Goal: Task Accomplishment & Management: Manage account settings

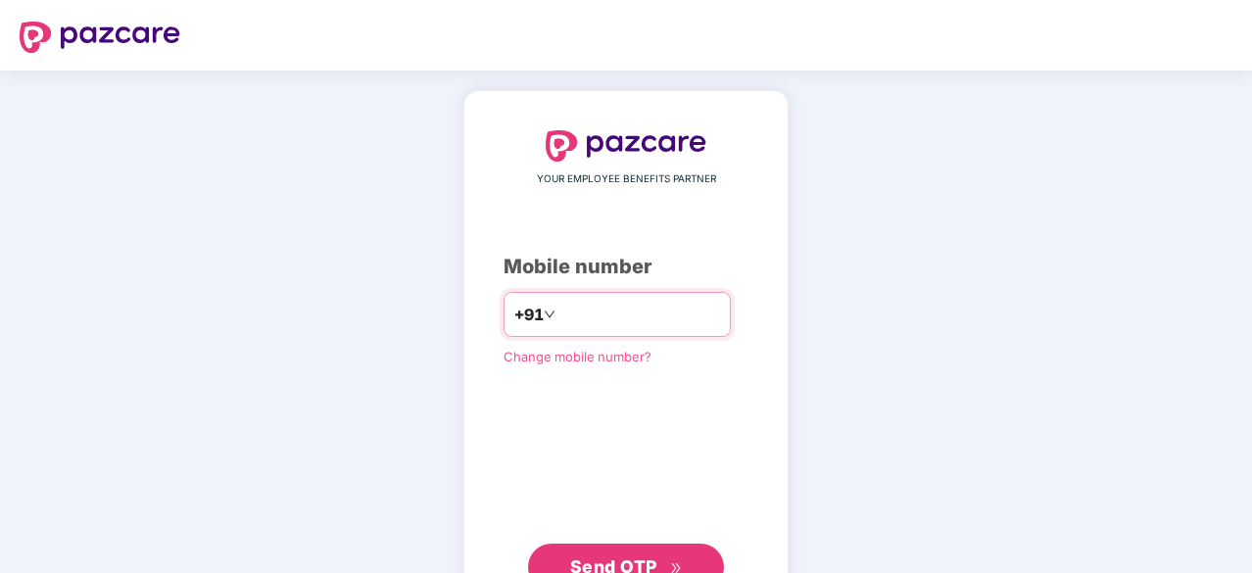
click at [562, 311] on input "number" at bounding box center [639, 314] width 161 height 31
type input "**********"
click at [579, 558] on span "Send OTP" at bounding box center [613, 567] width 87 height 21
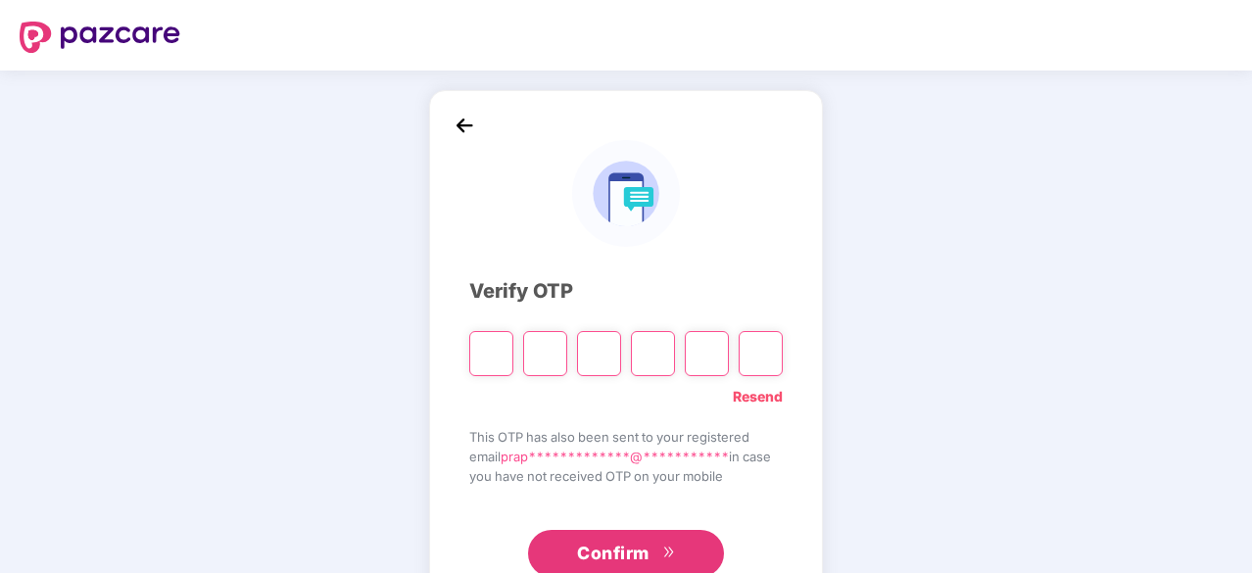
type input "*"
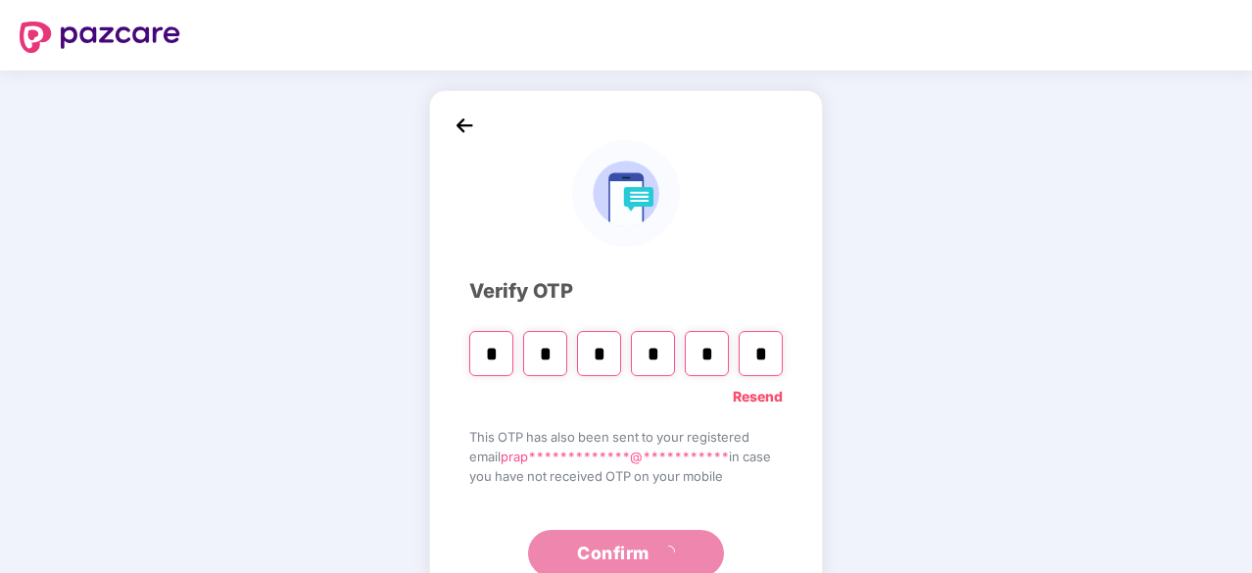
type input "*"
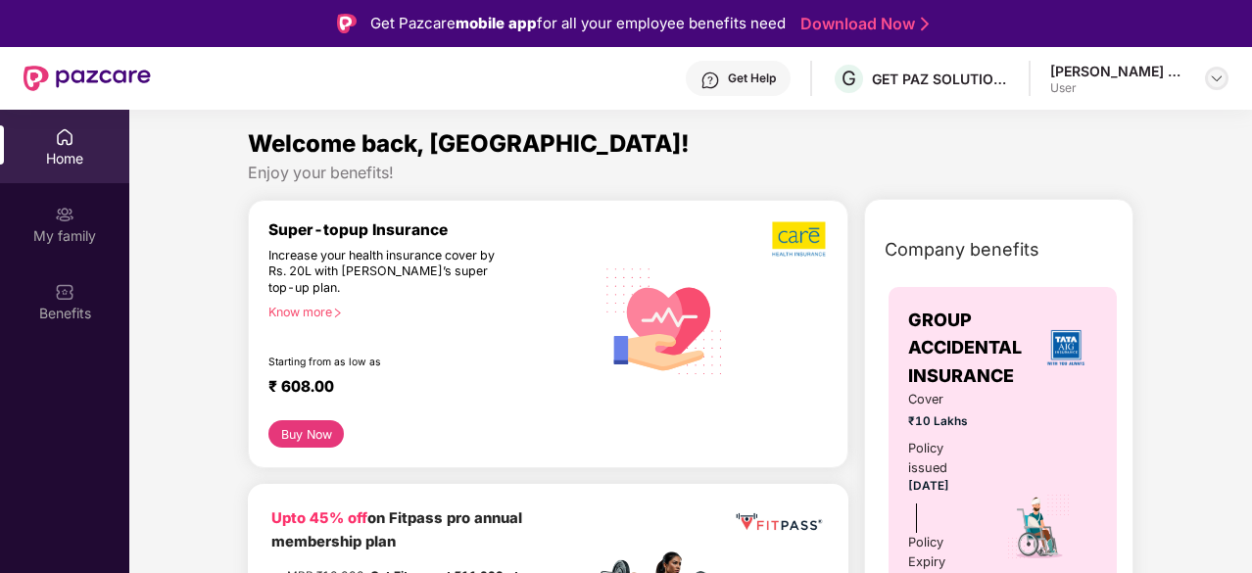
click at [1205, 77] on div at bounding box center [1217, 79] width 24 height 24
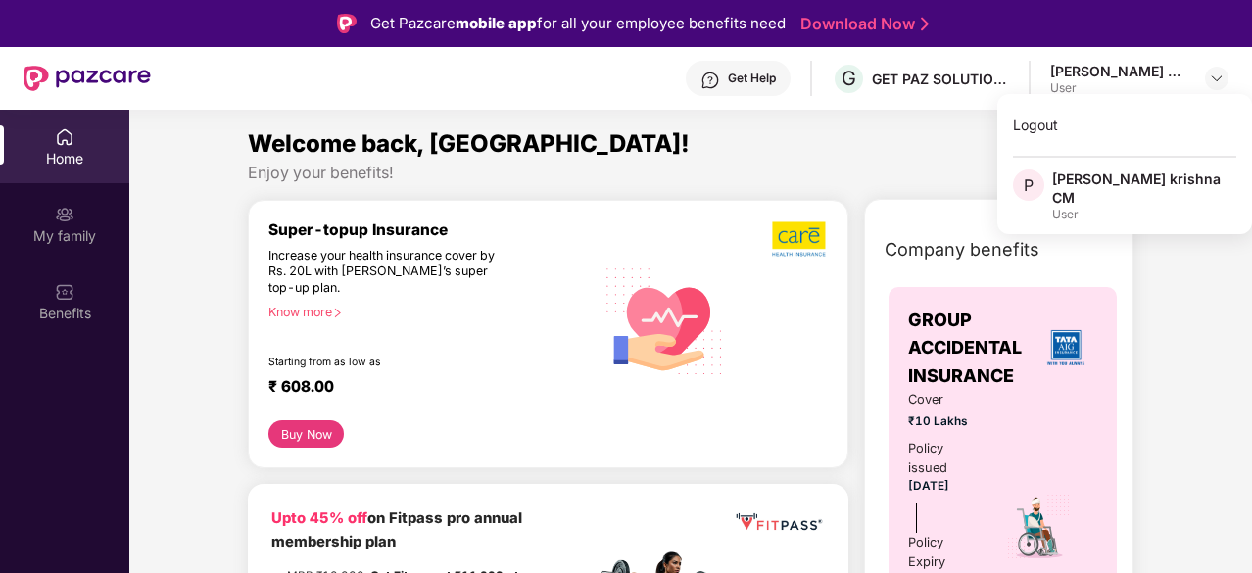
click at [905, 129] on div "Welcome back, Praphulla!" at bounding box center [691, 143] width 886 height 37
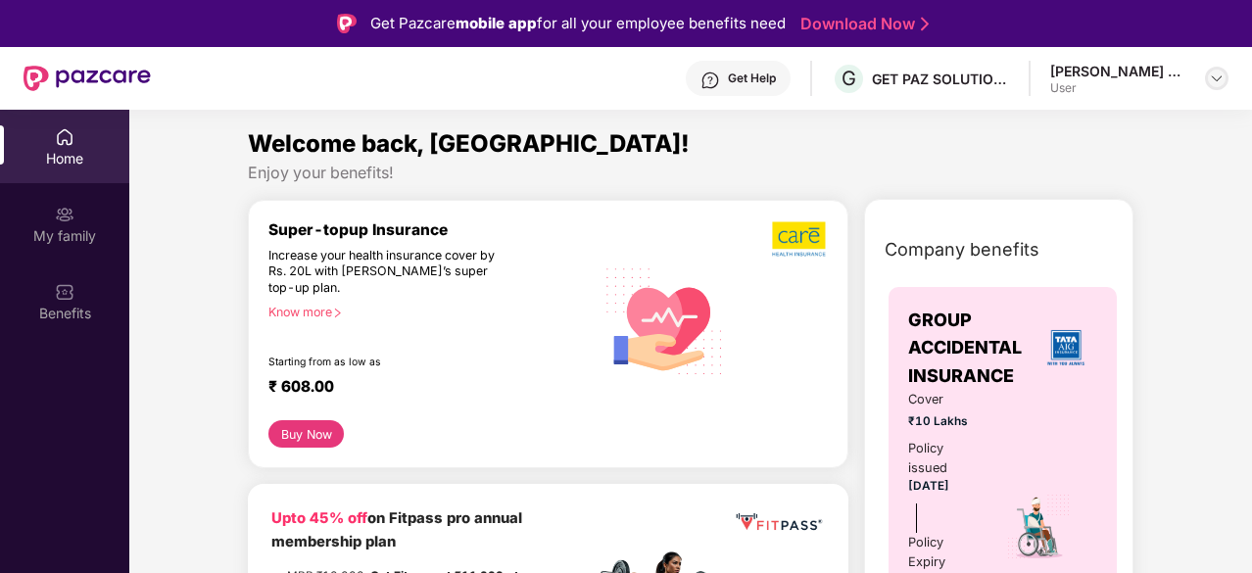
click at [1214, 79] on img at bounding box center [1217, 79] width 16 height 16
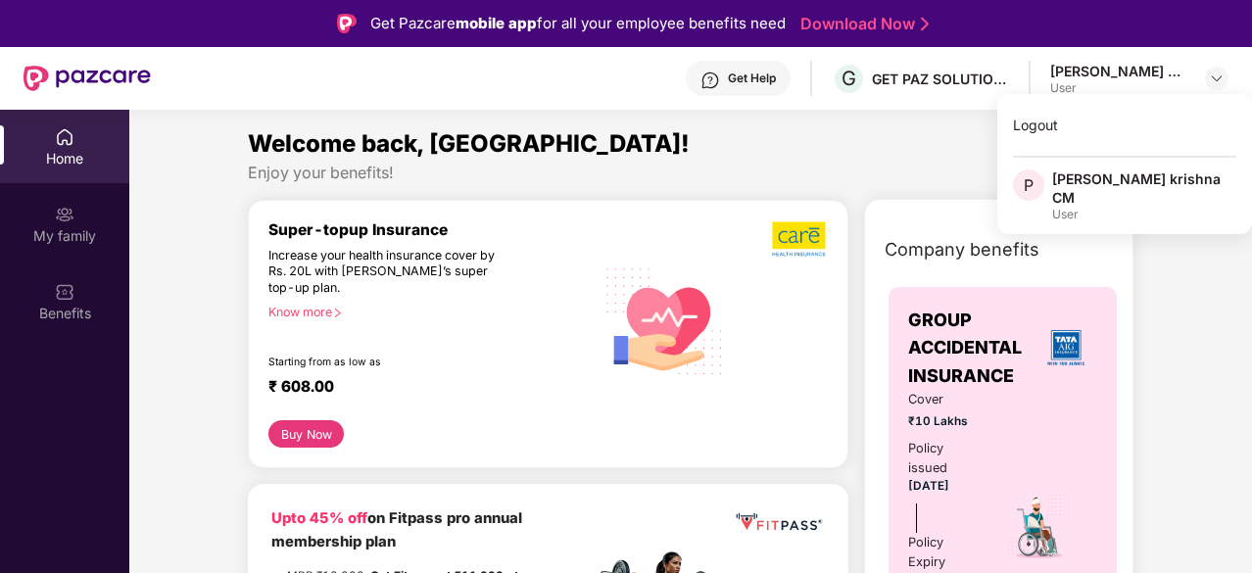
click at [1072, 207] on div "User" at bounding box center [1144, 215] width 184 height 16
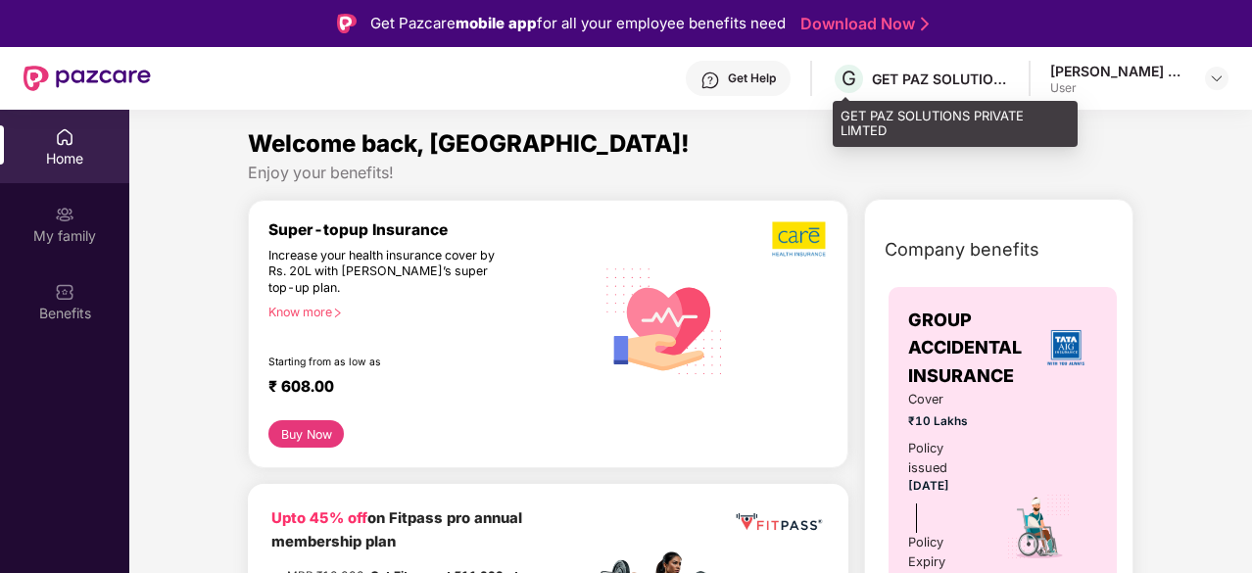
click at [956, 70] on div "GET PAZ SOLUTIONS PRIVATE LIMTED" at bounding box center [940, 79] width 137 height 19
click at [948, 80] on div "GET PAZ SOLUTIONS PRIVATE LIMTED" at bounding box center [940, 79] width 137 height 19
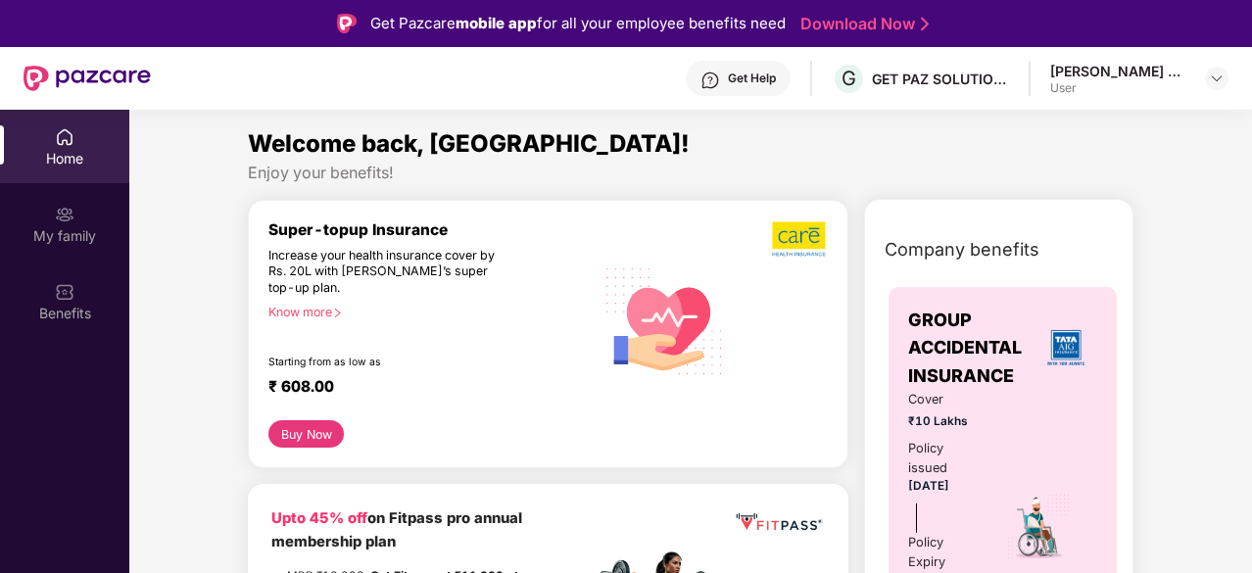
click at [931, 206] on div "Company benefits GROUP ACCIDENTAL INSURANCE Cover ₹10 Lakhs Policy issued 19 De…" at bounding box center [998, 500] width 269 height 603
click at [1213, 76] on img at bounding box center [1217, 79] width 16 height 16
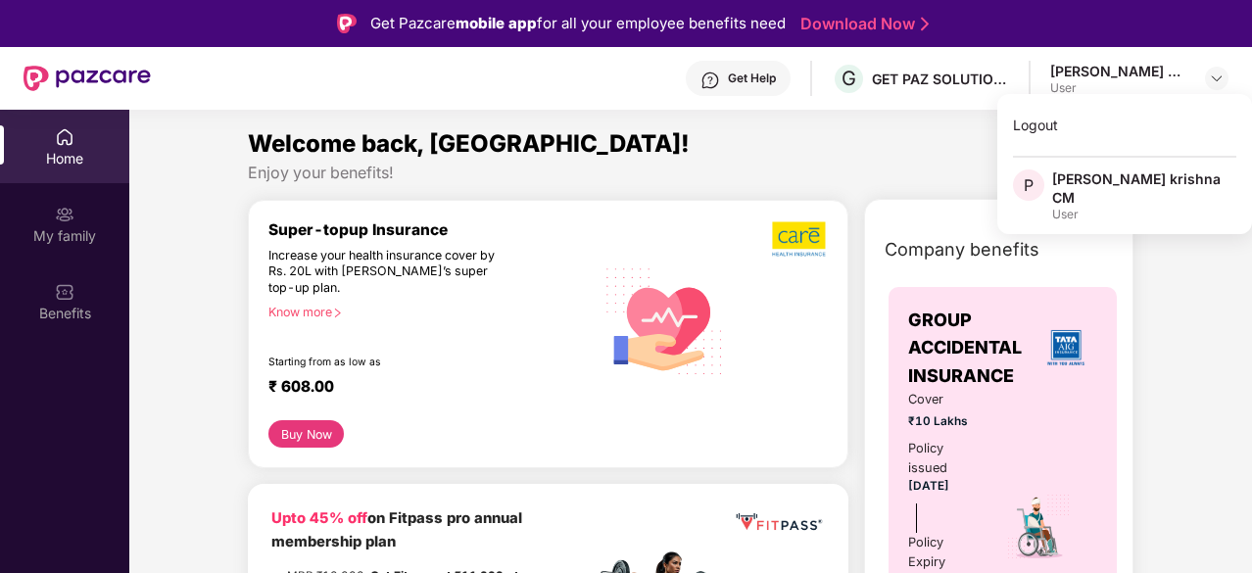
click at [1078, 207] on div "User" at bounding box center [1144, 215] width 184 height 16
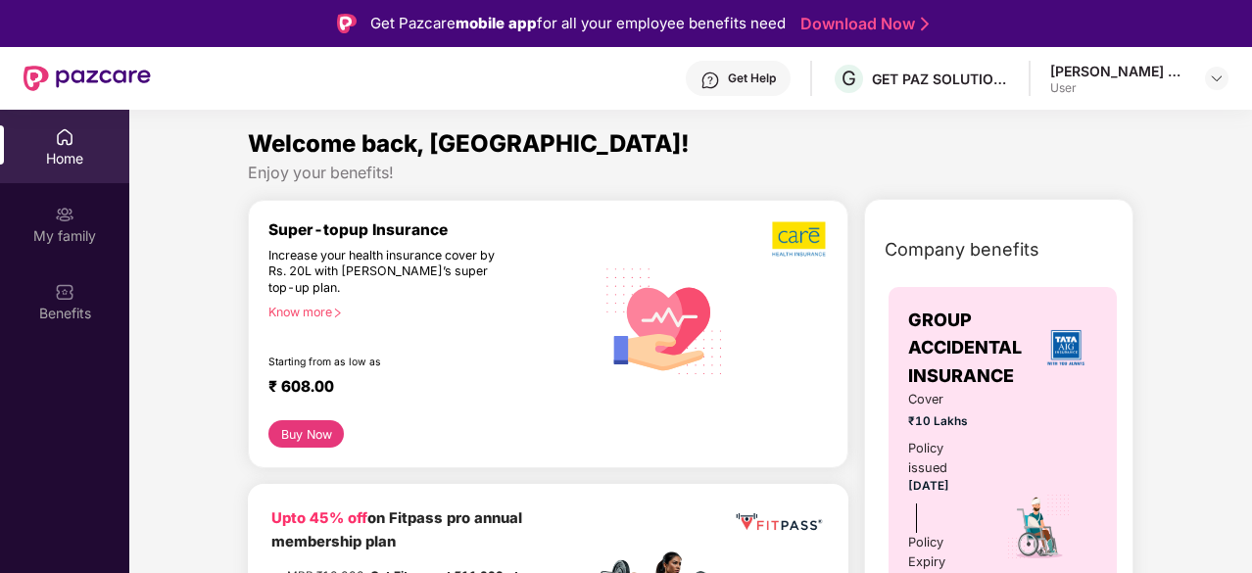
click at [813, 156] on div "Welcome back, Praphulla!" at bounding box center [691, 143] width 886 height 37
click at [1208, 83] on div at bounding box center [1217, 79] width 24 height 24
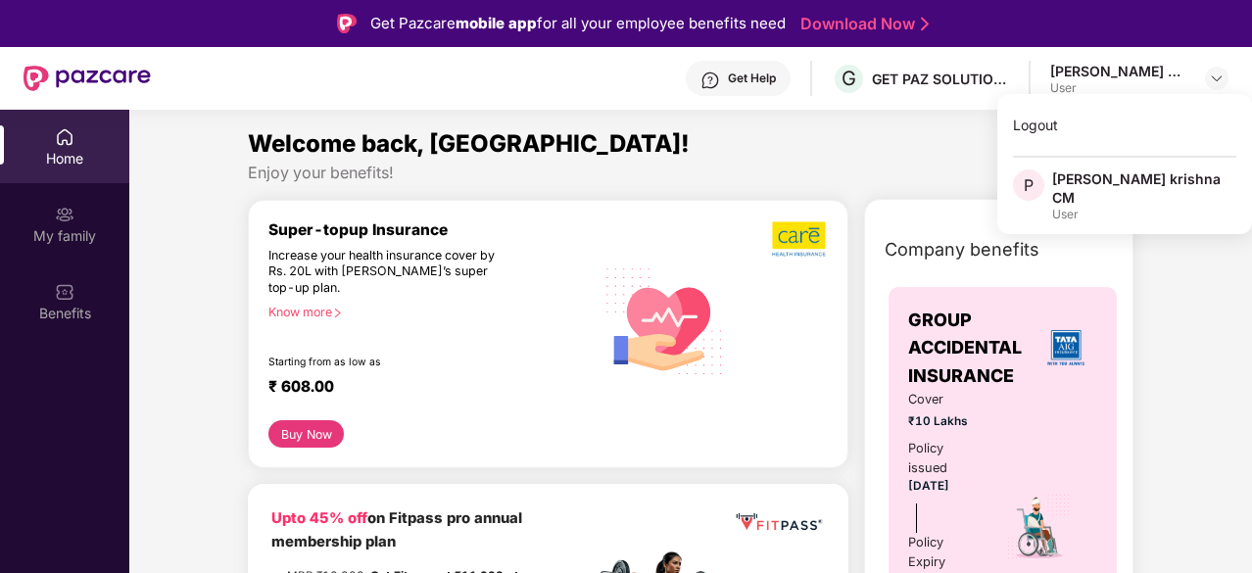
click at [1033, 195] on span "P" at bounding box center [1029, 185] width 10 height 24
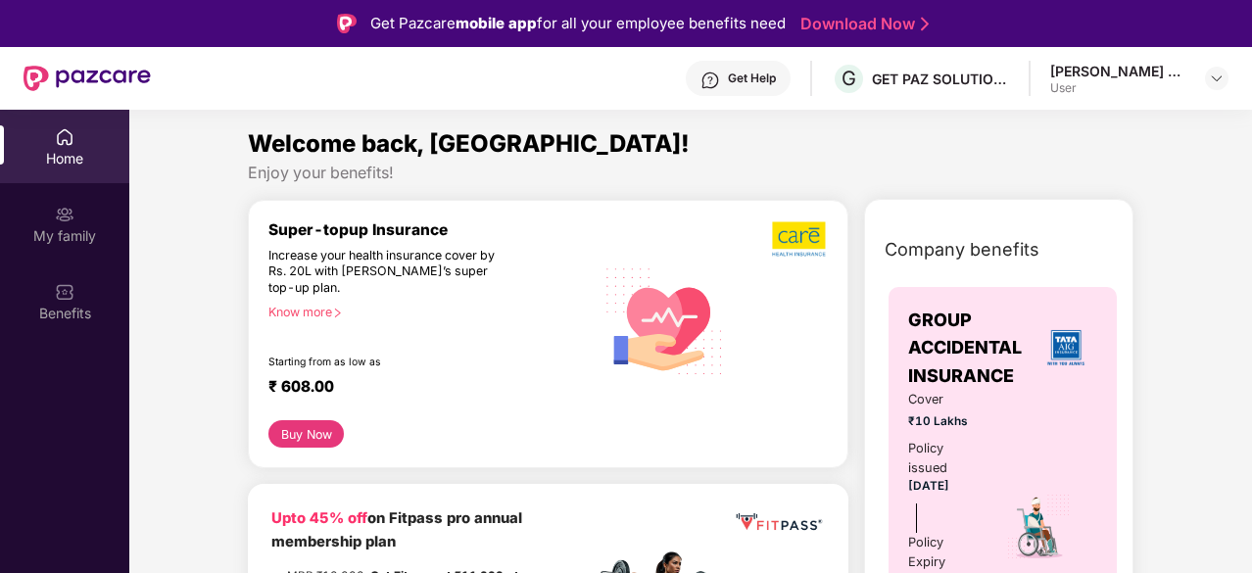
click at [1209, 92] on div "praphulla krishna CM User" at bounding box center [1139, 79] width 178 height 34
